Goal: Communication & Community: Answer question/provide support

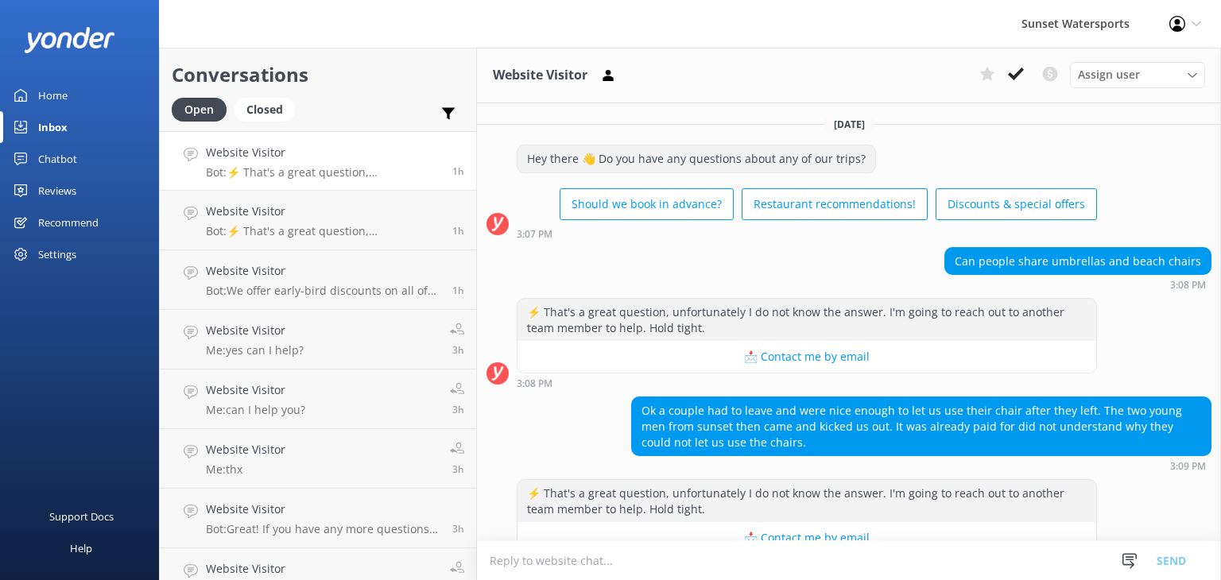
scroll to position [35, 0]
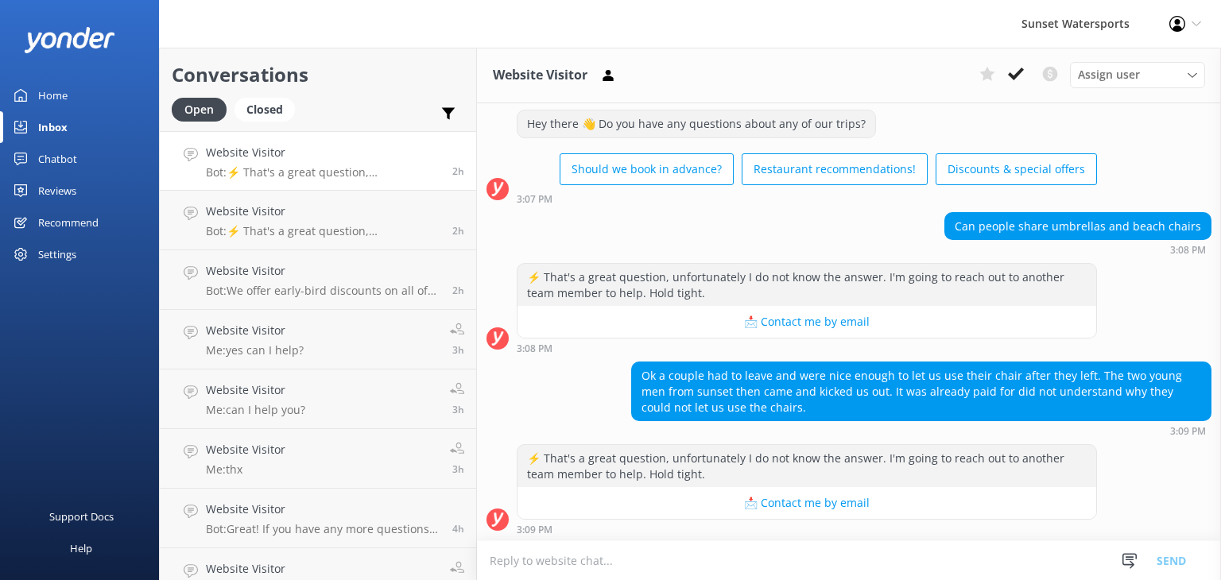
click at [353, 167] on p "Bot: ⚡ That's a great question, unfortunately I do not know the answer. I'm goi…" at bounding box center [323, 172] width 234 height 14
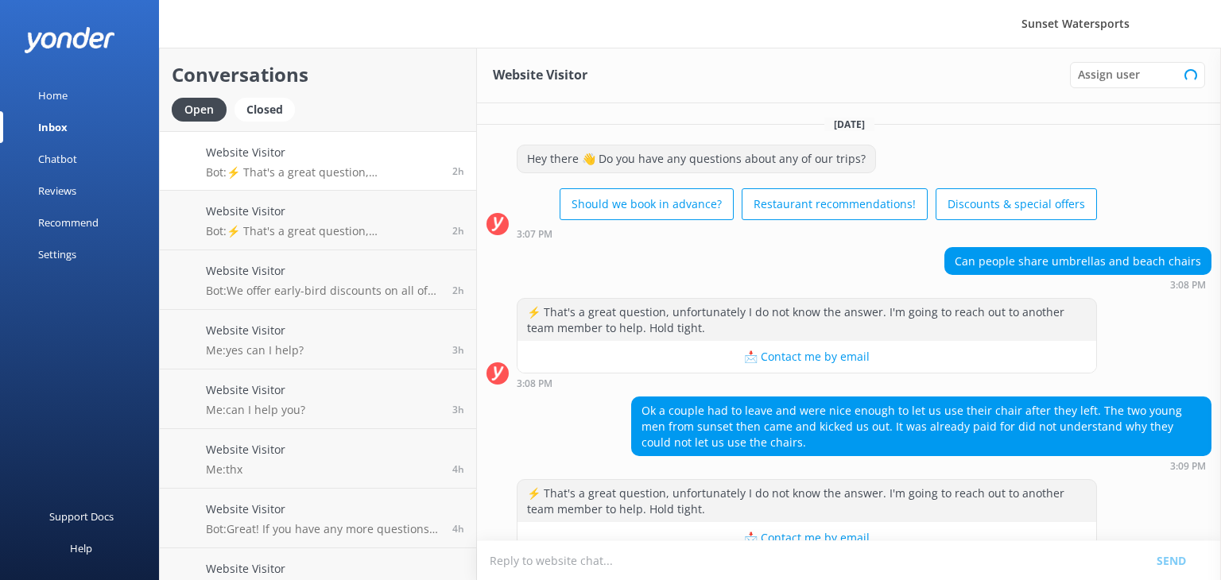
scroll to position [35, 0]
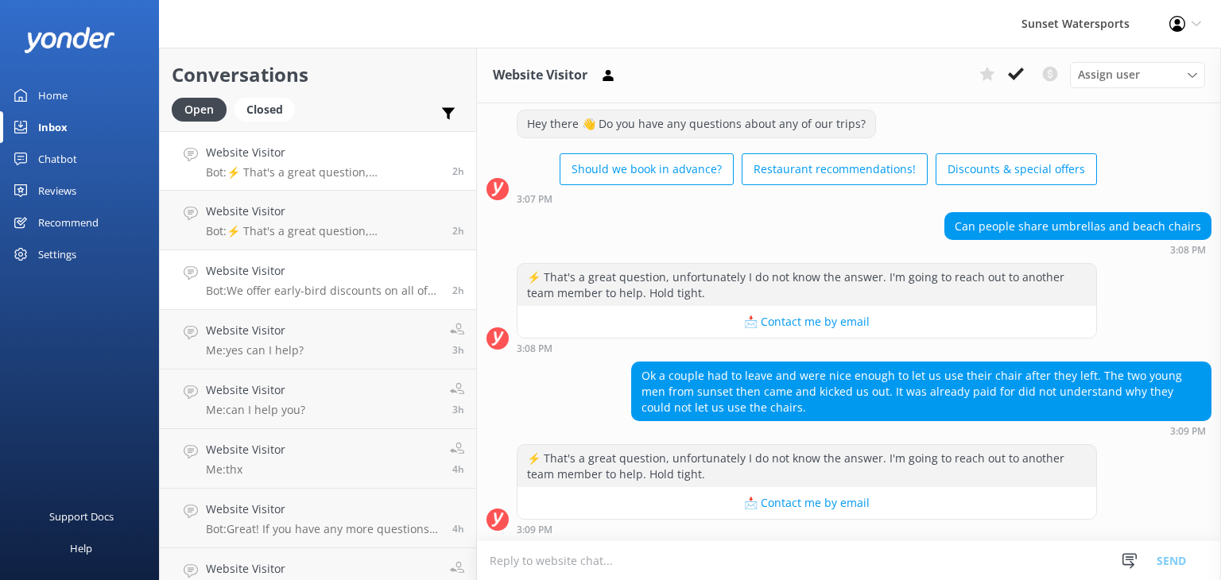
click at [345, 306] on link "Website Visitor Bot: We offer early-bird discounts on all of our morning trips!…" at bounding box center [318, 280] width 316 height 60
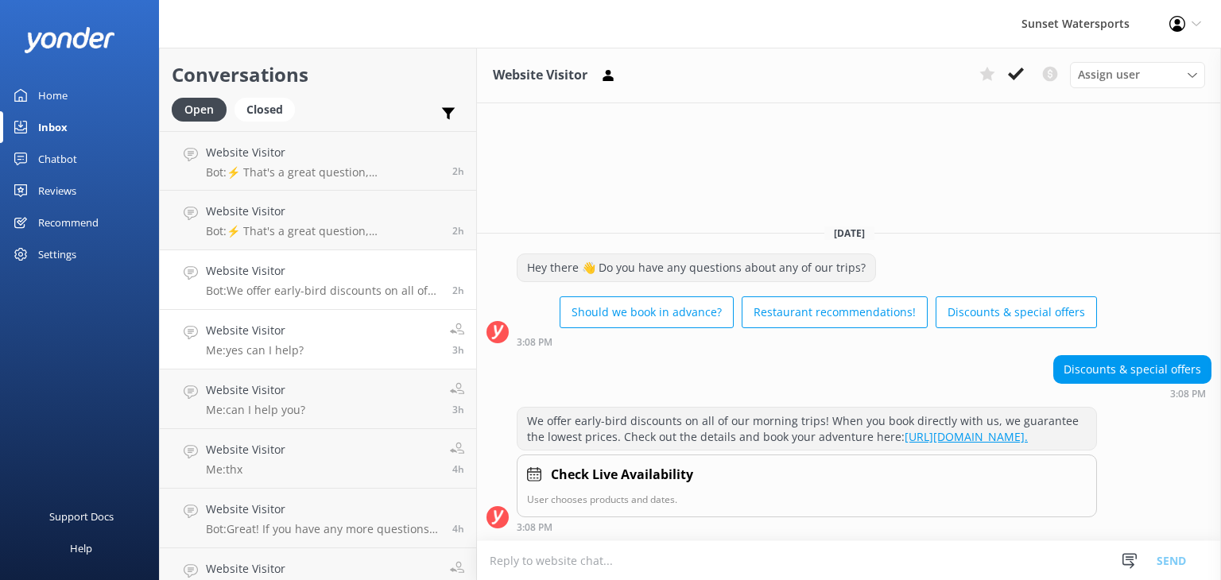
click at [342, 359] on link "Website Visitor Me: yes can I help? 3h" at bounding box center [318, 340] width 316 height 60
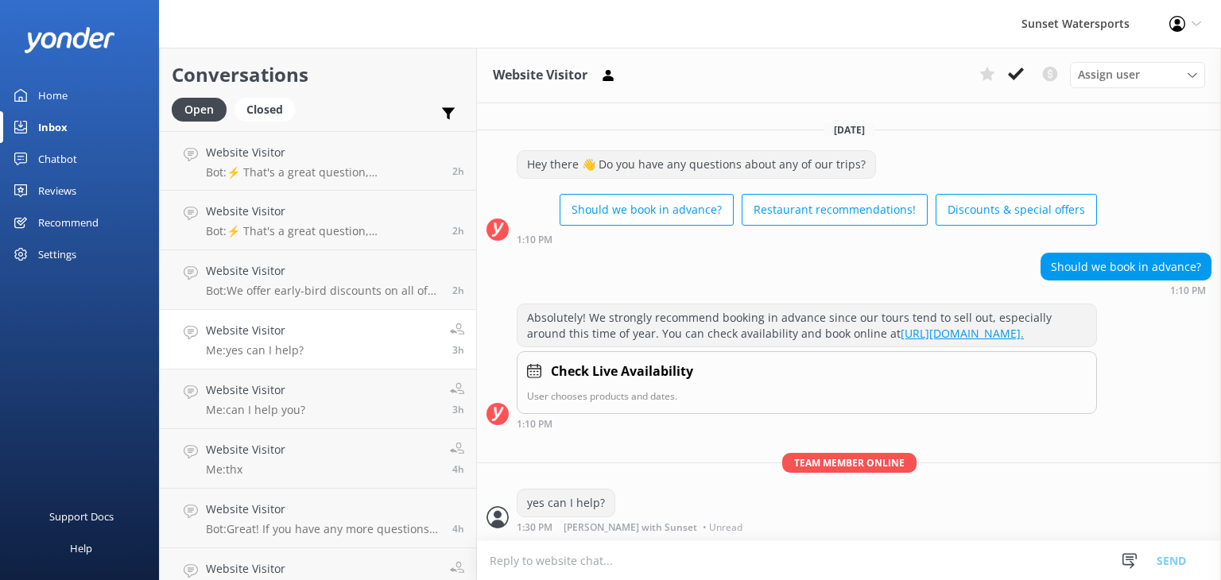
scroll to position [8, 0]
click at [315, 470] on link "Website Visitor Me: thx 4h" at bounding box center [318, 459] width 316 height 60
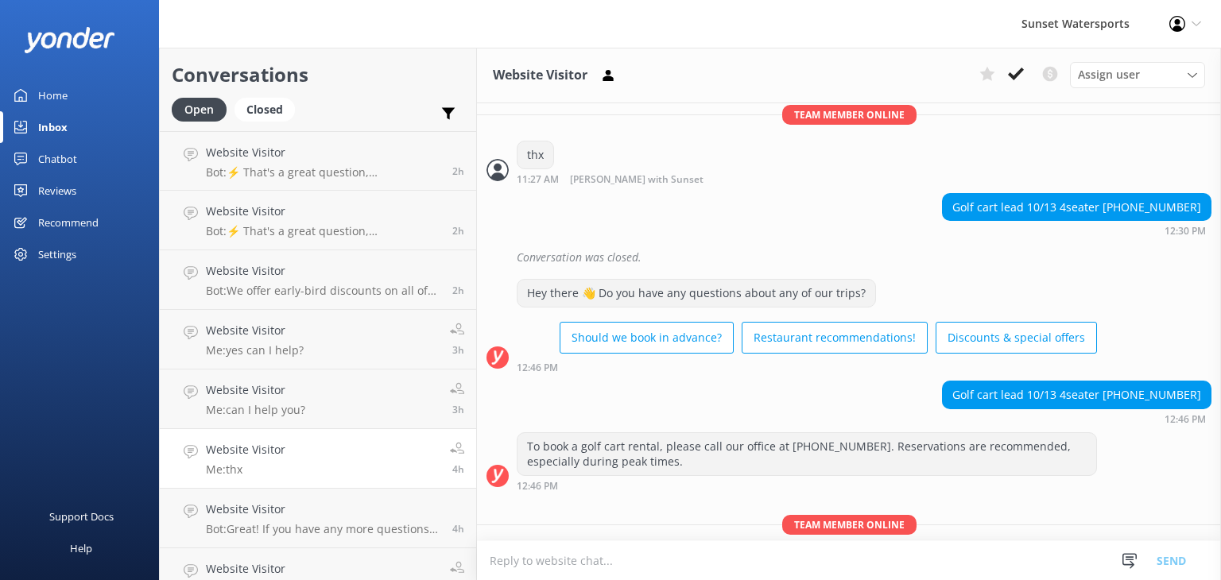
scroll to position [16753, 0]
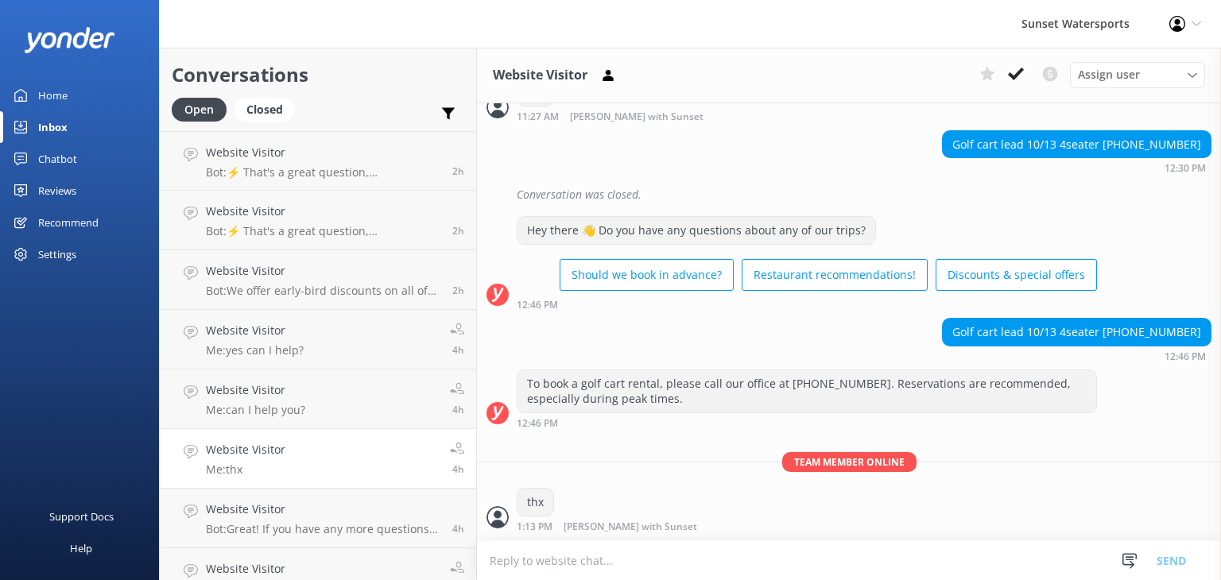
scroll to position [16753, 0]
